Goal: Task Accomplishment & Management: Use online tool/utility

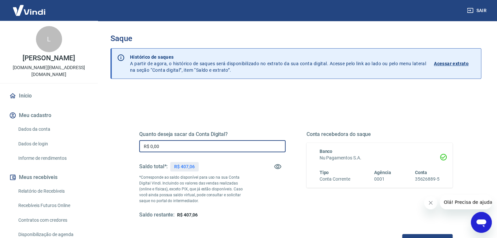
drag, startPoint x: 193, startPoint y: 145, endPoint x: 50, endPoint y: 142, distance: 143.8
click at [50, 142] on div "Sair L Letícia do Nascimento [DOMAIN_NAME][EMAIL_ADDRESS][DOMAIN_NAME] Início M…" at bounding box center [248, 119] width 497 height 238
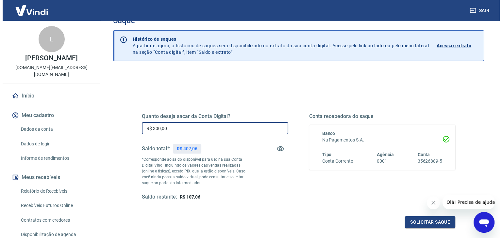
scroll to position [33, 0]
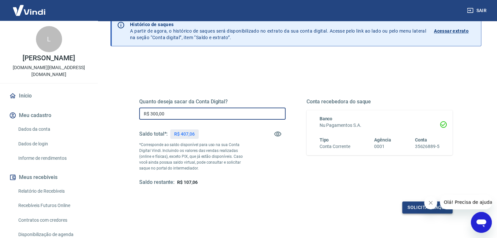
type input "R$ 300,00"
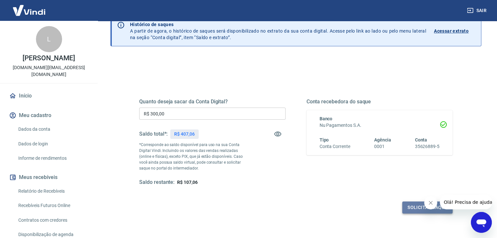
click at [408, 208] on button "Solicitar saque" at bounding box center [427, 208] width 50 height 12
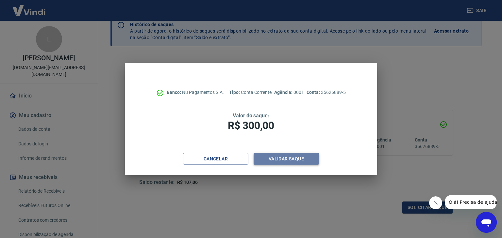
click at [290, 161] on button "Validar saque" at bounding box center [285, 159] width 65 height 12
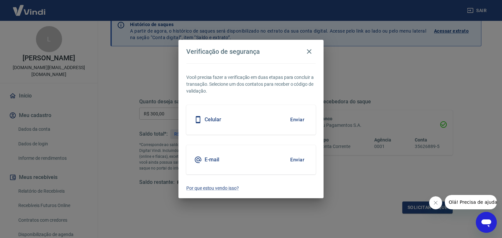
click at [303, 159] on button "Enviar" at bounding box center [296, 160] width 21 height 14
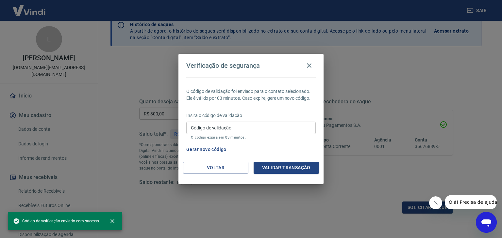
click at [251, 126] on input "Código de validação" at bounding box center [250, 128] width 129 height 12
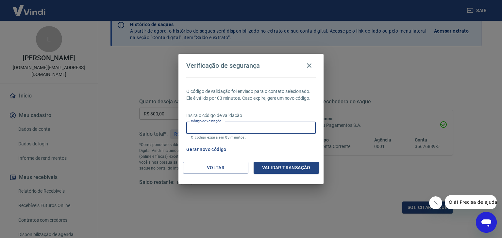
paste input "235979"
type input "235979"
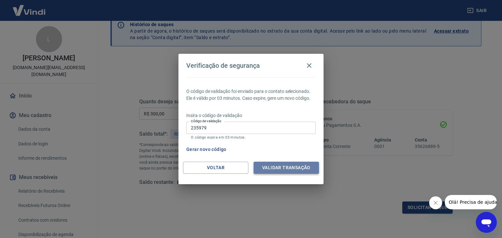
click at [282, 166] on button "Validar transação" at bounding box center [285, 168] width 65 height 12
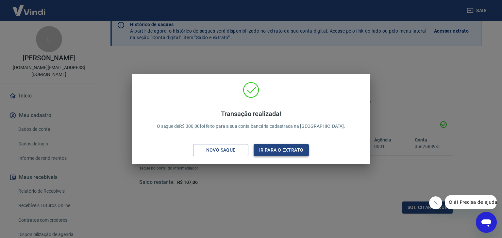
click at [277, 152] on button "Ir para o extrato" at bounding box center [280, 150] width 55 height 12
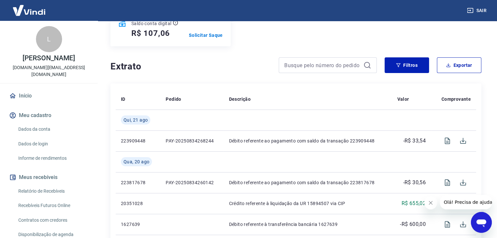
scroll to position [98, 0]
